Goal: Information Seeking & Learning: Learn about a topic

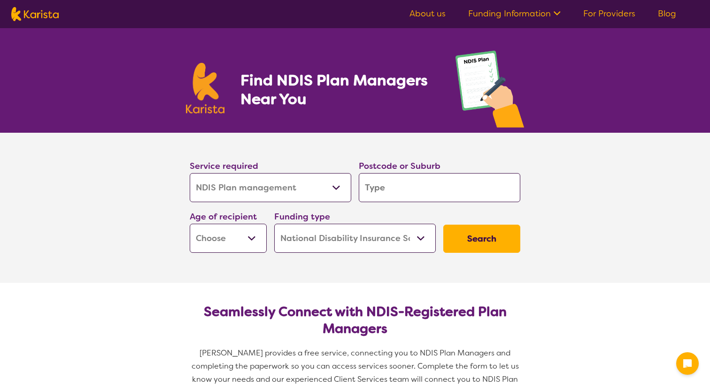
select select "NDIS Plan management"
select select "NDIS"
select select "NDIS Plan management"
select select "NDIS"
click at [264, 189] on select "Allied Health Assistant Assessment ([MEDICAL_DATA] or [MEDICAL_DATA]) Behaviour…" at bounding box center [270, 187] width 161 height 29
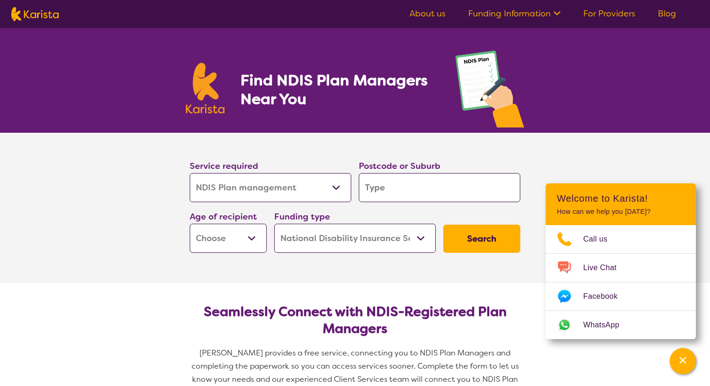
click at [190, 173] on select "Allied Health Assistant Assessment ([MEDICAL_DATA] or [MEDICAL_DATA]) Behaviour…" at bounding box center [270, 187] width 161 height 29
click at [412, 193] on input "search" at bounding box center [439, 187] width 161 height 29
type input "6"
type input "60"
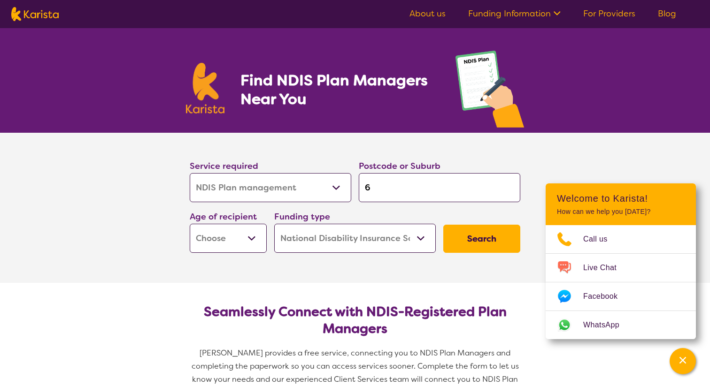
type input "60"
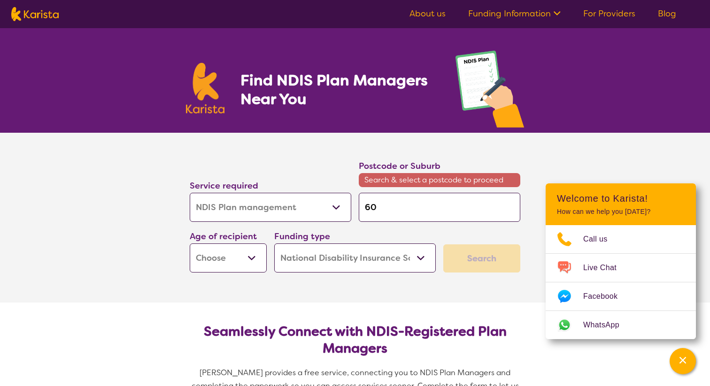
type input "605"
type input "6059"
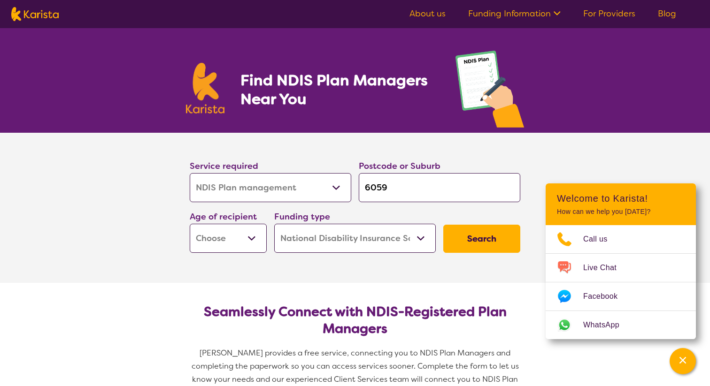
type input "6059"
click at [443, 225] on button "Search" at bounding box center [481, 239] width 77 height 28
click at [223, 246] on select "Early Childhood - 0 to 9 Child - 10 to 11 Adolescent - 12 to 17 Adult - 18 to 6…" at bounding box center [228, 238] width 77 height 29
select select "AD"
click at [190, 224] on select "Early Childhood - 0 to 9 Child - 10 to 11 Adolescent - 12 to 17 Adult - 18 to 6…" at bounding box center [228, 238] width 77 height 29
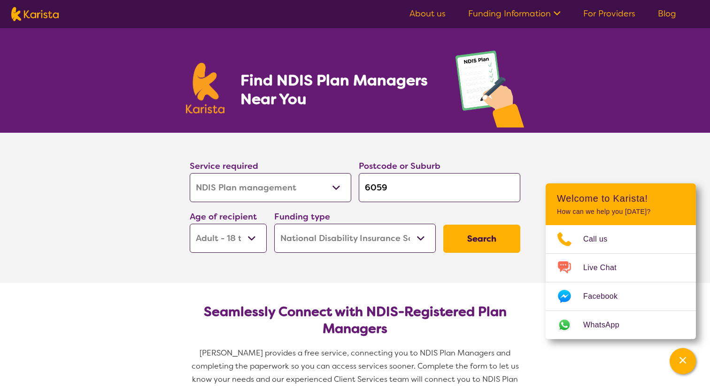
select select "AD"
click at [317, 245] on select "Home Care Package (HCP) National Disability Insurance Scheme (NDIS) I don't know" at bounding box center [354, 238] width 161 height 29
click at [274, 224] on select "Home Care Package (HCP) National Disability Insurance Scheme (NDIS) I don't know" at bounding box center [354, 238] width 161 height 29
click at [492, 236] on button "Search" at bounding box center [481, 239] width 77 height 28
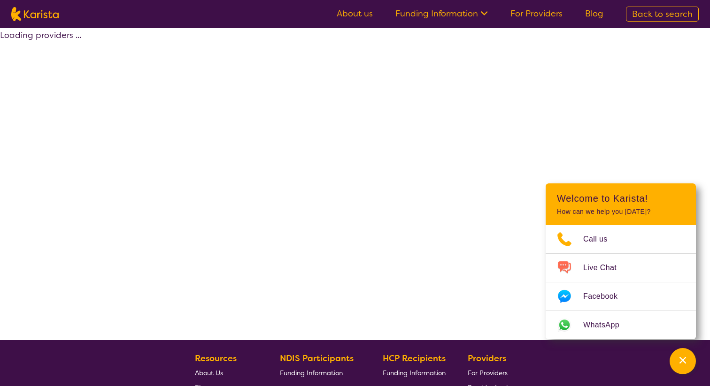
select select "by_score"
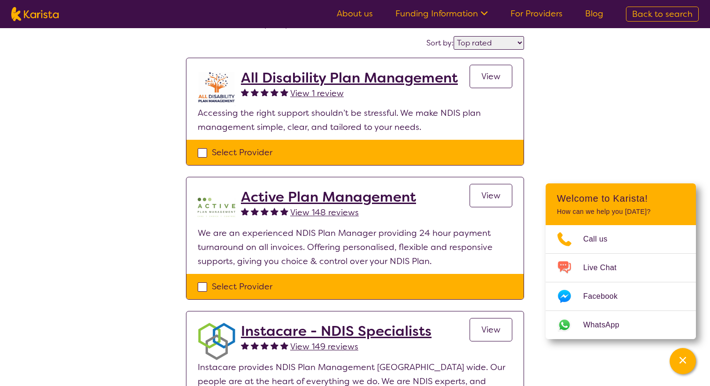
scroll to position [39, 0]
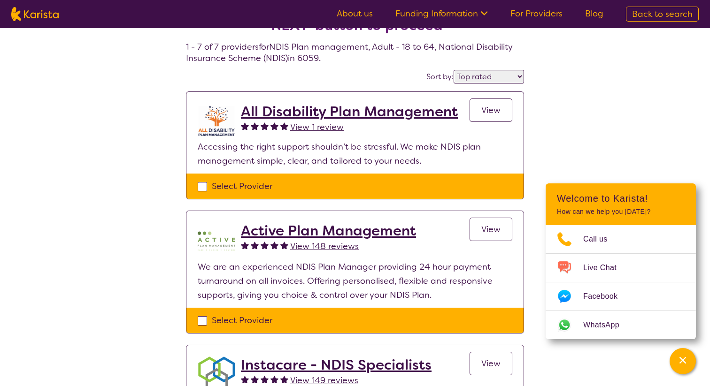
click at [480, 110] on link "View" at bounding box center [490, 110] width 43 height 23
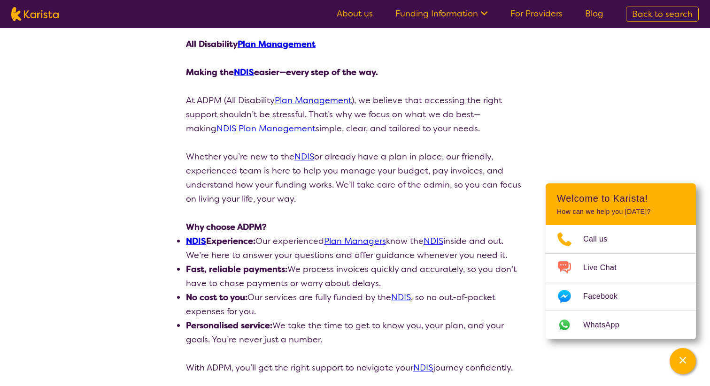
scroll to position [148, 0]
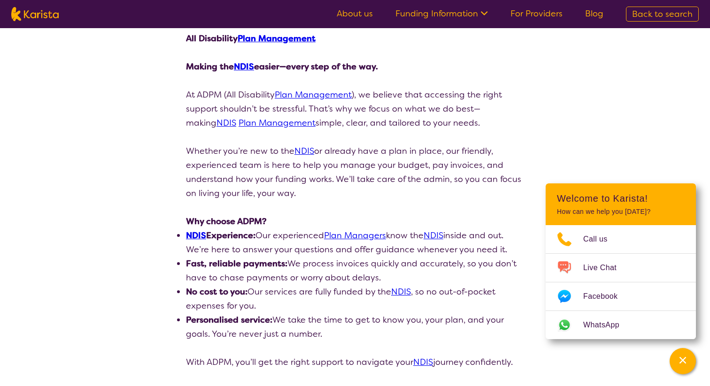
select select "by_score"
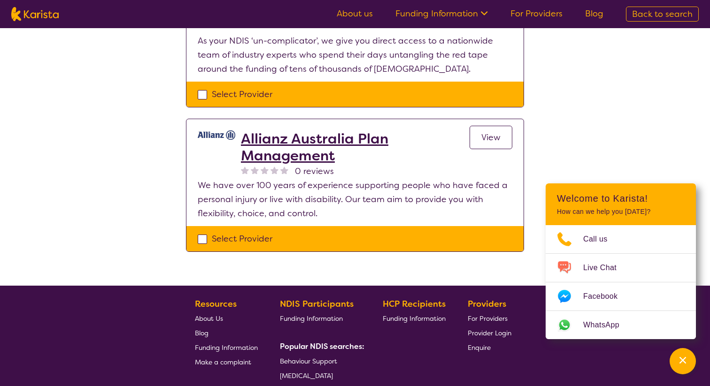
scroll to position [793, 0]
